Goal: Task Accomplishment & Management: Use online tool/utility

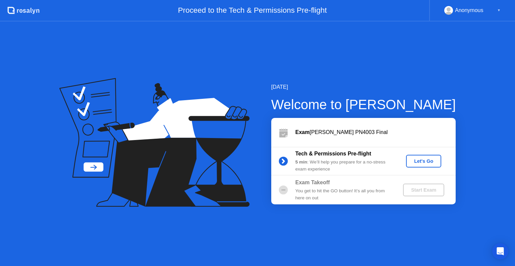
click at [427, 155] on button "Let's Go" at bounding box center [423, 161] width 35 height 13
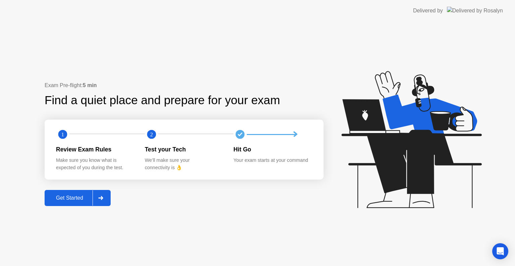
click at [72, 196] on div "Get Started" at bounding box center [70, 198] width 46 height 6
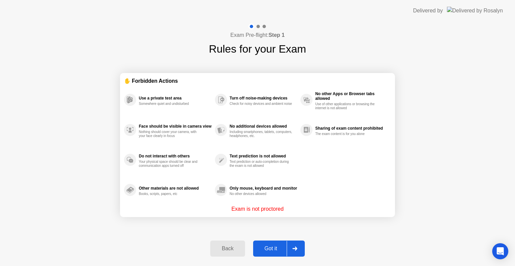
click at [273, 250] on div "Got it" at bounding box center [270, 249] width 31 height 6
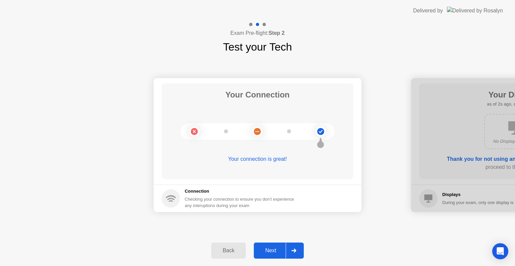
click at [271, 255] on button "Next" at bounding box center [279, 251] width 50 height 16
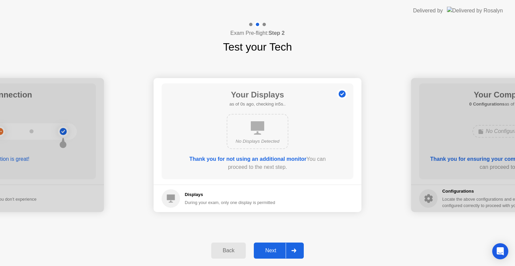
click at [271, 255] on button "Next" at bounding box center [279, 251] width 50 height 16
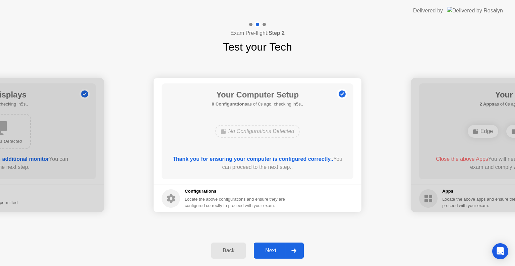
click at [271, 255] on button "Next" at bounding box center [279, 251] width 50 height 16
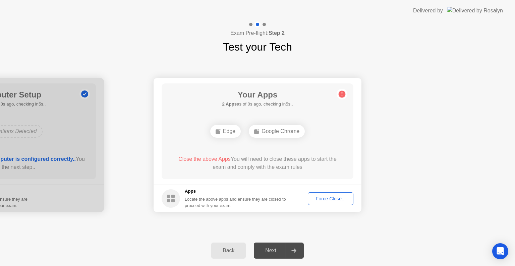
click at [322, 196] on div "Force Close..." at bounding box center [330, 198] width 41 height 5
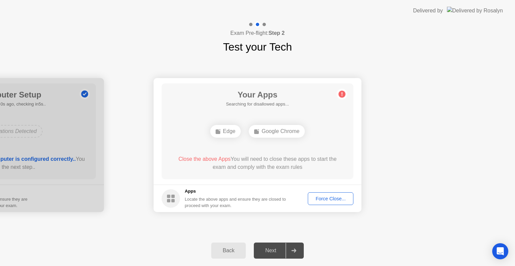
click at [325, 201] on div "Force Close..." at bounding box center [330, 198] width 41 height 5
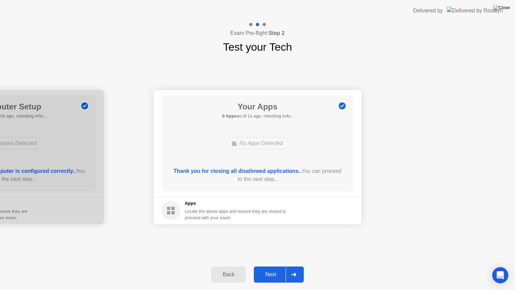
click at [268, 266] on button "Next" at bounding box center [279, 274] width 50 height 16
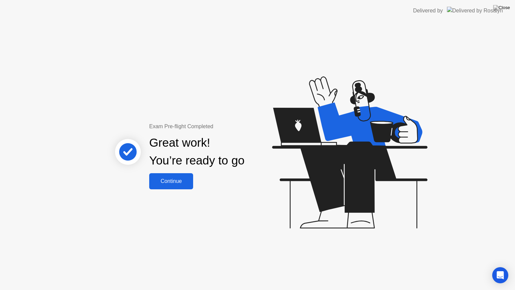
click at [165, 182] on div "Continue" at bounding box center [171, 181] width 40 height 6
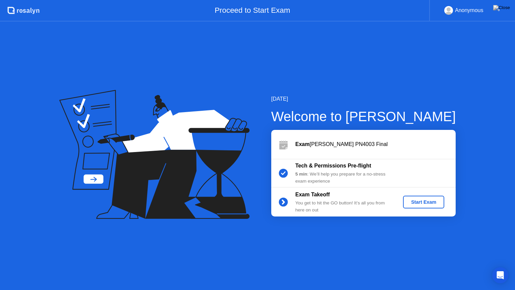
click at [425, 202] on div "Start Exam" at bounding box center [423, 201] width 36 height 5
